Goal: Transaction & Acquisition: Purchase product/service

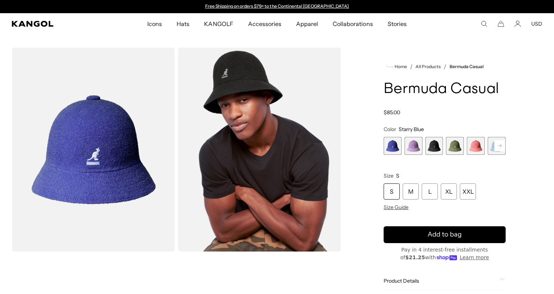
click at [487, 37] on div "Close dialog Enter your email to unlock 15% OFF your first order *Excludes sele…" at bounding box center [277, 147] width 554 height 294
click at [473, 146] on span "5 of 12" at bounding box center [476, 146] width 18 height 18
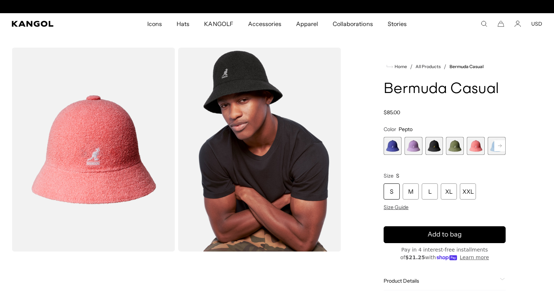
click at [457, 146] on span "4 of 12" at bounding box center [455, 146] width 18 height 18
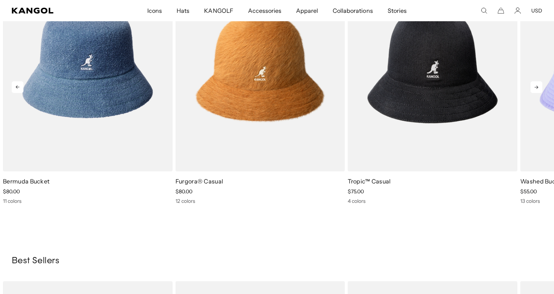
click at [532, 90] on icon at bounding box center [536, 87] width 12 height 12
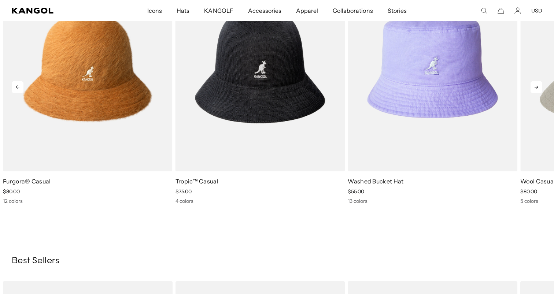
click at [532, 90] on icon at bounding box center [536, 87] width 12 height 12
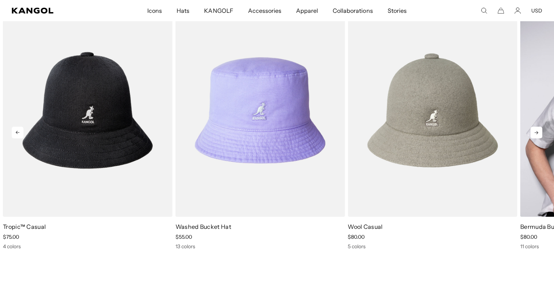
scroll to position [0, 151]
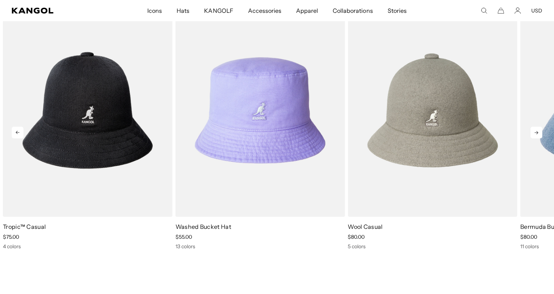
click at [537, 135] on icon at bounding box center [536, 133] width 12 height 12
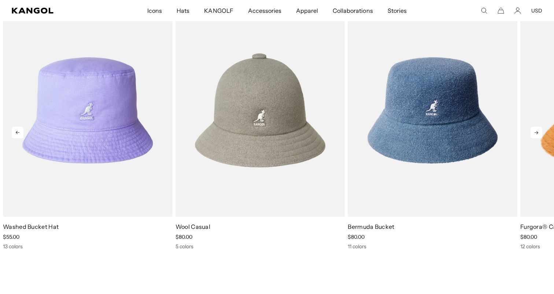
click at [537, 135] on icon at bounding box center [536, 133] width 12 height 12
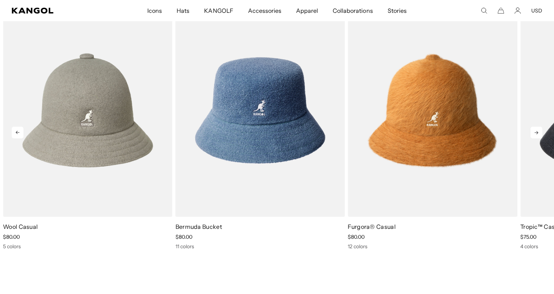
click at [537, 135] on icon at bounding box center [536, 133] width 12 height 12
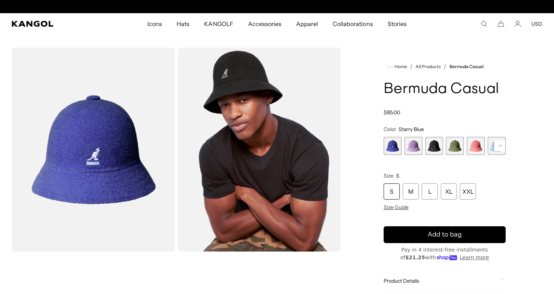
scroll to position [0, 151]
